Goal: Check status: Check status

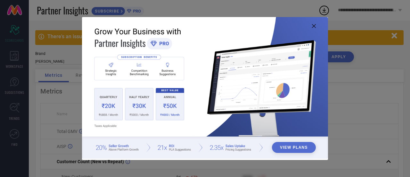
click at [314, 26] on icon at bounding box center [314, 26] width 4 height 4
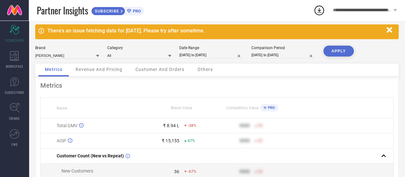
scroll to position [5, 0]
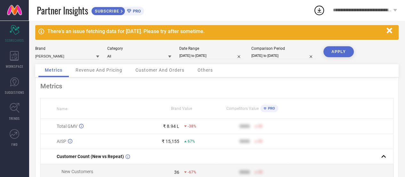
select select "7"
select select "2025"
select select "8"
select select "2025"
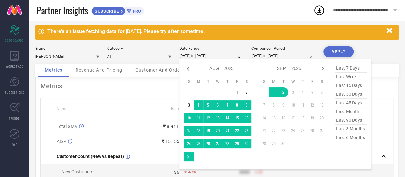
click at [225, 56] on input "[DATE] to [DATE]" at bounding box center [211, 55] width 64 height 7
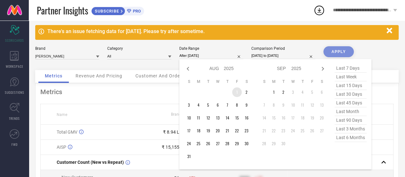
click at [238, 91] on td "1" at bounding box center [237, 92] width 10 height 10
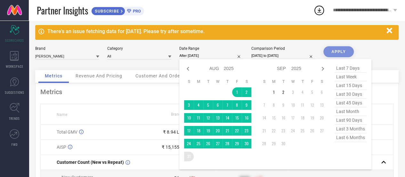
type input "[DATE] to [DATE]"
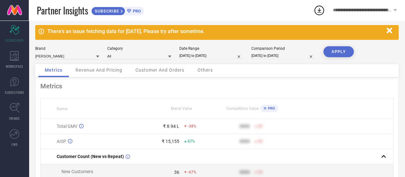
click at [342, 49] on button "APPLY" at bounding box center [339, 51] width 30 height 11
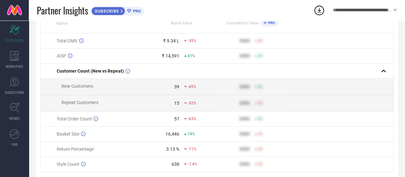
scroll to position [112, 0]
